Goal: Transaction & Acquisition: Purchase product/service

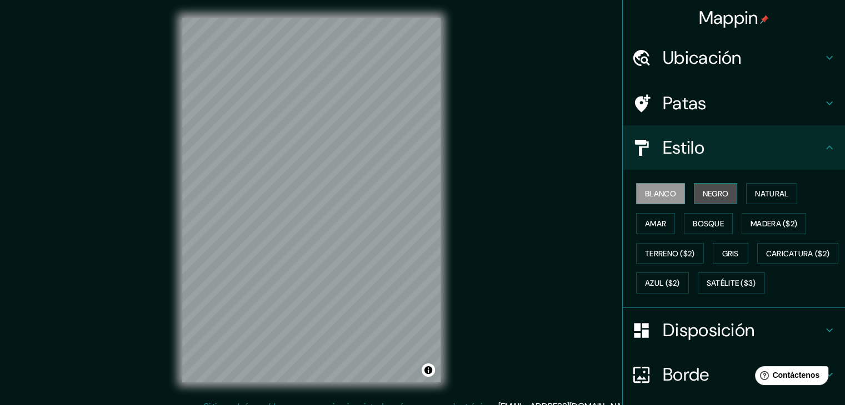
click at [702, 189] on font "Negro" at bounding box center [715, 194] width 26 height 10
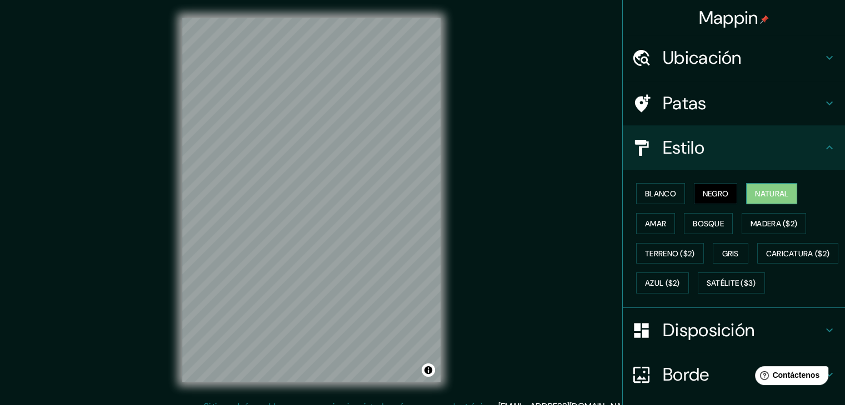
click at [770, 187] on font "Natural" at bounding box center [771, 194] width 33 height 14
click at [652, 226] on font "Amar" at bounding box center [655, 224] width 21 height 10
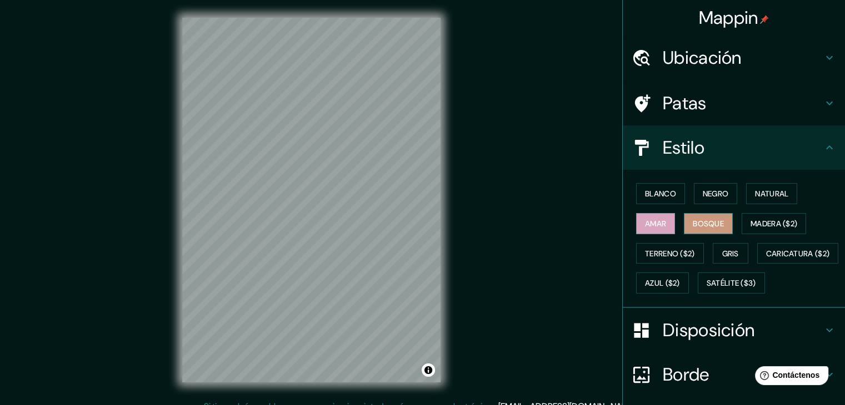
click at [692, 225] on font "Bosque" at bounding box center [707, 224] width 31 height 10
click at [751, 224] on font "Madera ($2)" at bounding box center [773, 224] width 47 height 10
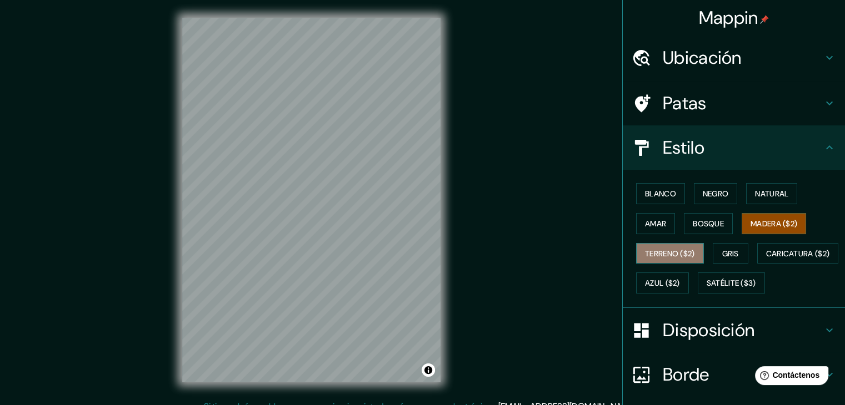
click at [660, 258] on font "Terreno ($2)" at bounding box center [670, 254] width 50 height 14
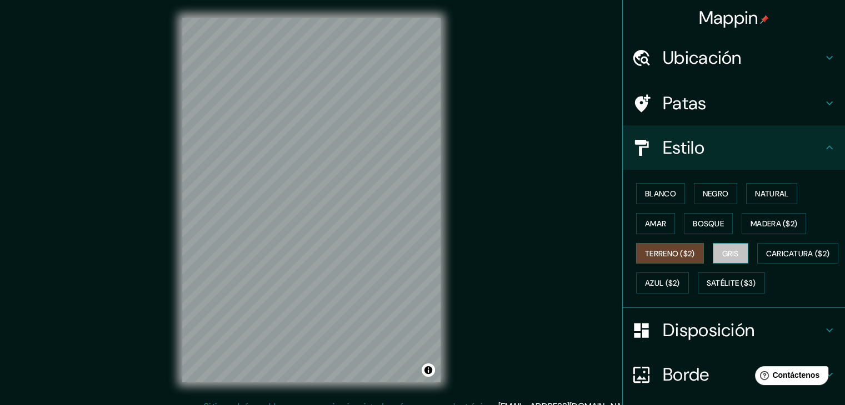
click at [726, 251] on font "Gris" at bounding box center [730, 254] width 17 height 10
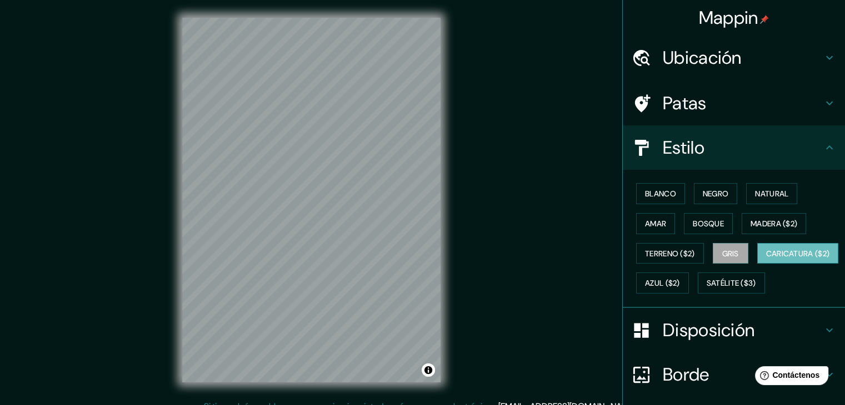
click at [766, 261] on font "Caricatura ($2)" at bounding box center [798, 254] width 64 height 14
click at [680, 285] on font "Azul ($2)" at bounding box center [662, 284] width 35 height 10
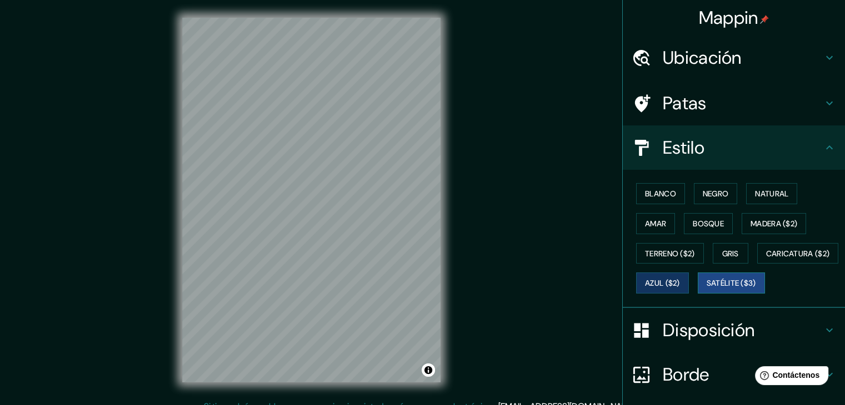
click at [697, 294] on button "Satélite ($3)" at bounding box center [730, 283] width 67 height 21
click at [657, 200] on button "Blanco" at bounding box center [660, 193] width 49 height 21
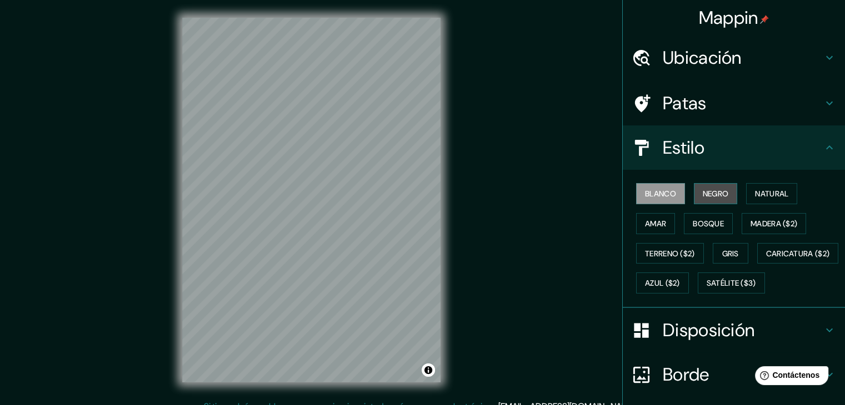
click at [711, 189] on font "Negro" at bounding box center [715, 194] width 26 height 10
click at [645, 195] on font "Blanco" at bounding box center [660, 194] width 31 height 10
